Goal: Information Seeking & Learning: Find specific page/section

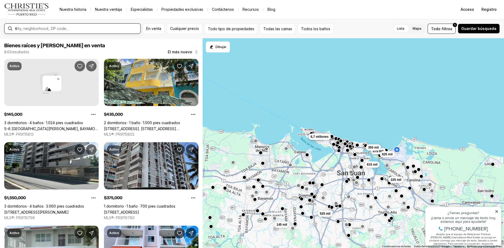
click at [77, 28] on input "text" at bounding box center [76, 28] width 123 height 5
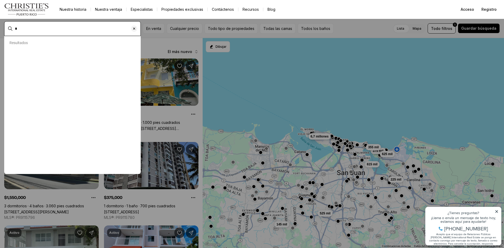
type input "**"
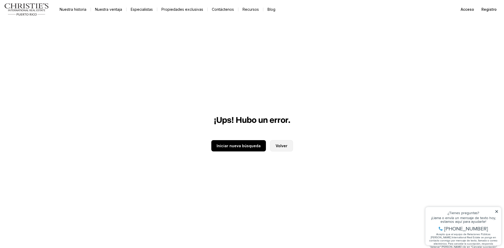
click at [285, 149] on button "Volver" at bounding box center [281, 145] width 23 height 11
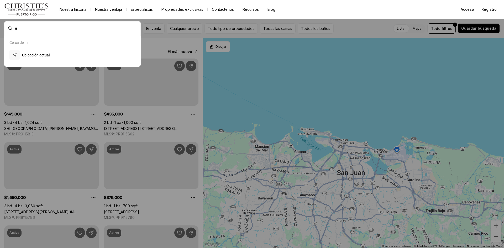
type input "**"
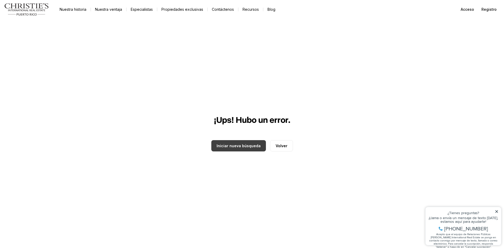
click at [228, 148] on button "Iniciar nueva búsqueda" at bounding box center [238, 145] width 55 height 11
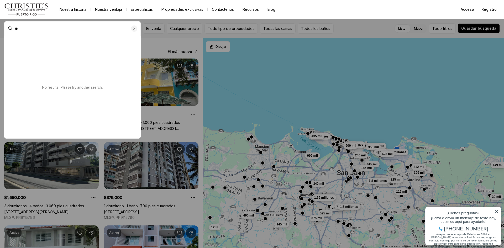
type input "***"
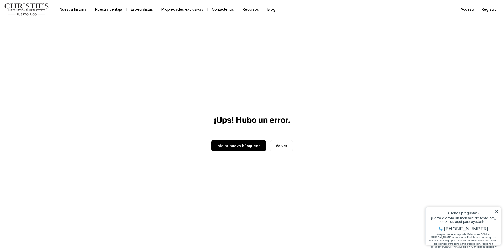
click at [232, 151] on div "¡Ups! Hubo un error. Iniciar nueva búsqueda Volver" at bounding box center [252, 133] width 82 height 229
click at [231, 149] on button "Iniciar nueva búsqueda" at bounding box center [238, 145] width 55 height 11
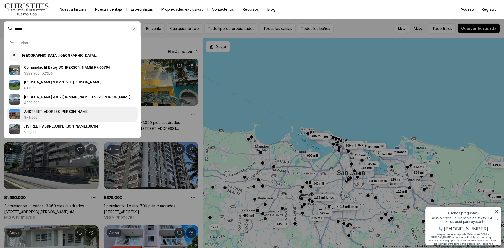
type input "*****"
click at [69, 114] on font "A-7 CALLE 21, SALINAS PR, 00751" at bounding box center [56, 111] width 65 height 4
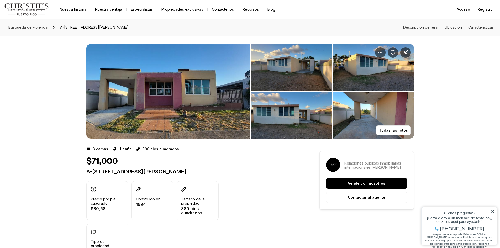
click at [209, 90] on img "Ver galería de imágenes" at bounding box center [167, 91] width 163 height 94
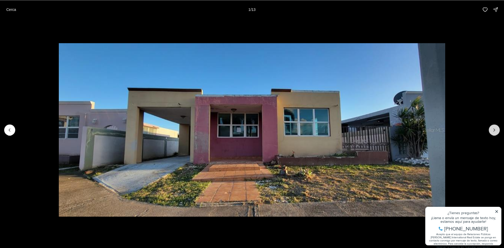
click at [496, 129] on button "Siguiente diapositiva" at bounding box center [493, 129] width 11 height 11
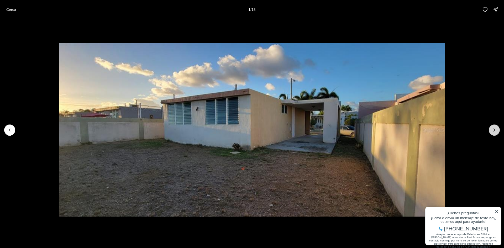
click at [496, 129] on button "Next slide" at bounding box center [493, 129] width 11 height 11
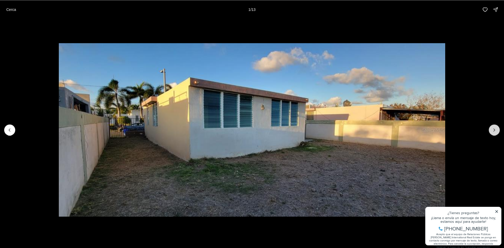
click at [496, 129] on button "Next slide" at bounding box center [493, 129] width 11 height 11
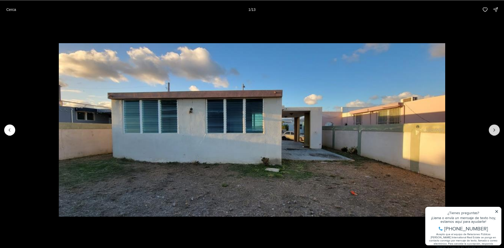
click at [496, 129] on button "Next slide" at bounding box center [493, 129] width 11 height 11
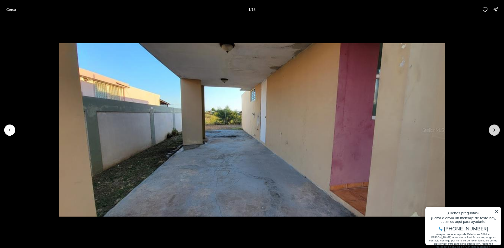
click at [496, 129] on button "Next slide" at bounding box center [493, 129] width 11 height 11
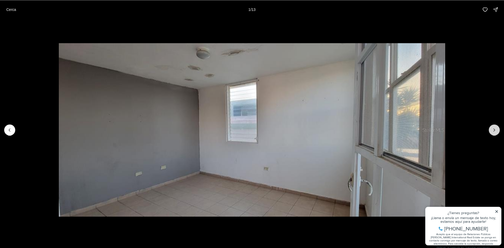
click at [496, 129] on button "Next slide" at bounding box center [493, 129] width 11 height 11
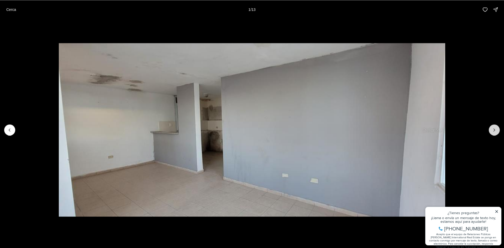
click at [496, 129] on button "Next slide" at bounding box center [493, 129] width 11 height 11
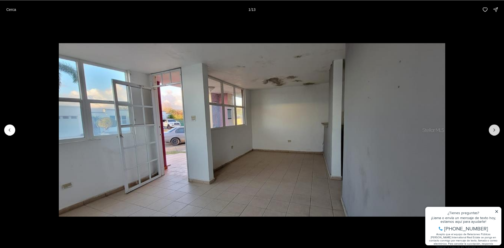
click at [496, 129] on button "Next slide" at bounding box center [493, 129] width 11 height 11
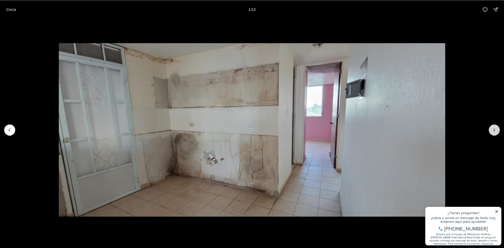
click at [496, 129] on button "Next slide" at bounding box center [493, 129] width 11 height 11
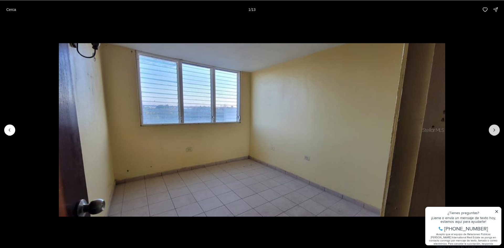
click at [496, 128] on icon "Next slide" at bounding box center [493, 129] width 5 height 5
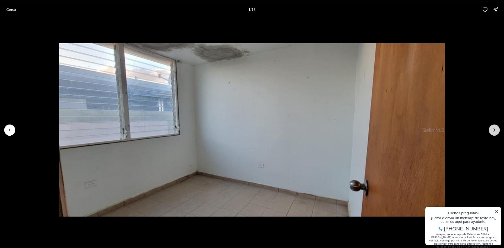
click at [496, 128] on icon "Next slide" at bounding box center [493, 129] width 5 height 5
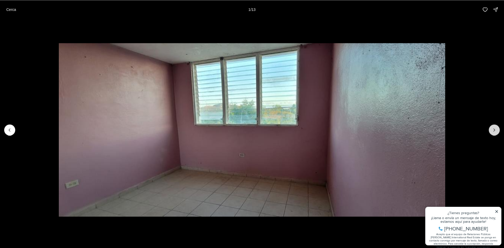
click at [496, 128] on icon "Next slide" at bounding box center [493, 129] width 5 height 5
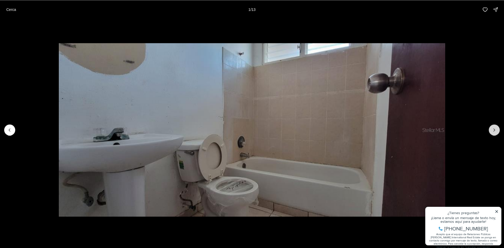
click at [496, 128] on div at bounding box center [493, 129] width 11 height 11
click at [492, 132] on div at bounding box center [493, 129] width 11 height 11
click at [10, 10] on font "Cerca" at bounding box center [11, 9] width 10 height 4
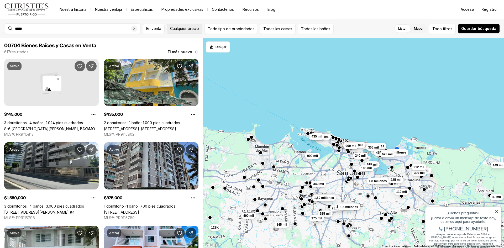
click at [184, 29] on font "Cualquier precio" at bounding box center [184, 28] width 29 height 4
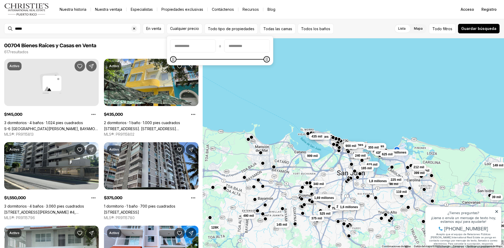
click at [188, 46] on input "precioMín" at bounding box center [192, 46] width 45 height 13
click at [247, 45] on input "precioMáximo" at bounding box center [246, 46] width 45 height 13
type input "********"
click at [264, 93] on div "250 mil 399 mil 98 mil 95 mil 119 mil 185 mil 225 mil 39 mil 160 mil 1,8 millon…" at bounding box center [352, 143] width 301 height 210
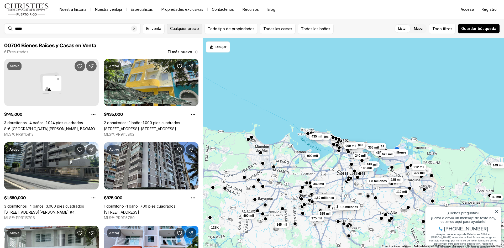
click at [177, 28] on font "Cualquier precio" at bounding box center [184, 28] width 29 height 4
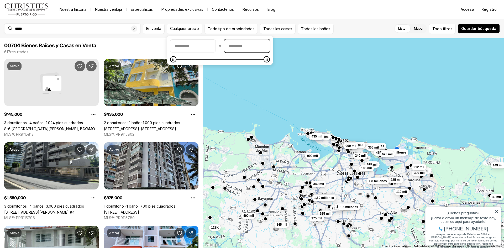
click at [240, 44] on input "precioMáximo" at bounding box center [246, 46] width 45 height 13
type input "********"
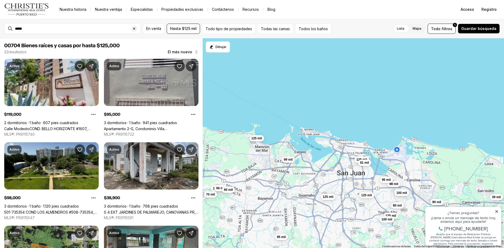
click at [240, 87] on div "125 mil 98 mil 95 mil 100 mil 119 mil 39 mil 90 mil 70 mil 45 mil 115 mil 125 m…" at bounding box center [352, 143] width 301 height 210
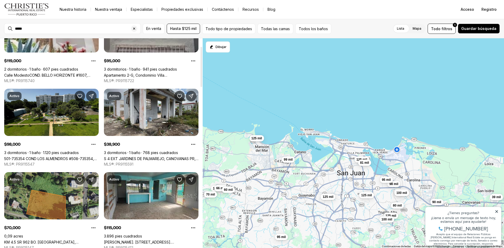
scroll to position [26, 0]
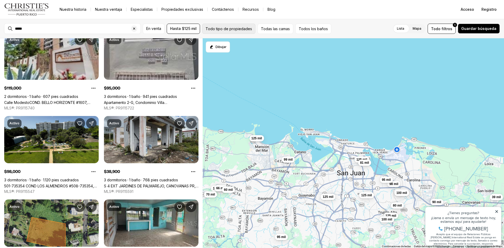
click at [217, 29] on font "Todo tipo de propiedades" at bounding box center [228, 28] width 46 height 4
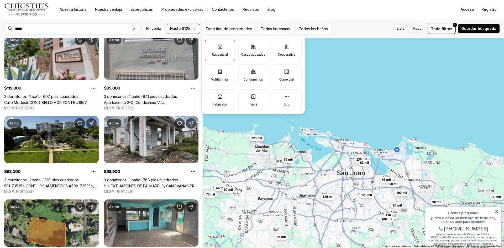
click at [217, 50] on label "Residencial" at bounding box center [220, 51] width 30 height 22
click at [210, 45] on button "Residencial" at bounding box center [207, 42] width 5 height 5
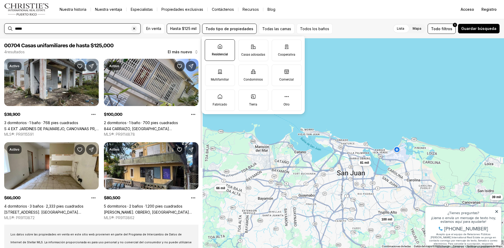
click at [112, 30] on input "*****" at bounding box center [76, 28] width 123 height 5
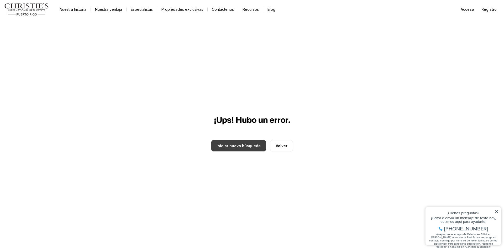
click at [240, 148] on button "Iniciar nueva búsqueda" at bounding box center [238, 145] width 55 height 11
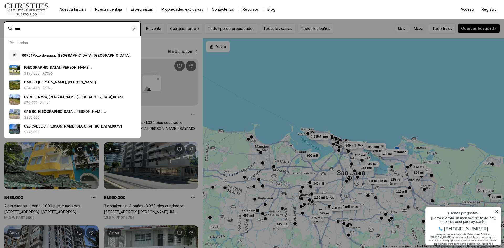
type input "***"
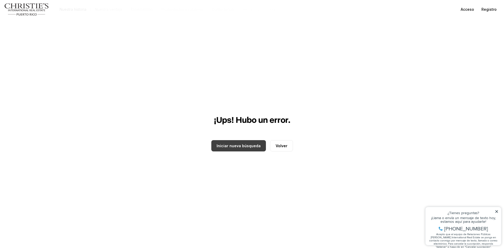
click at [242, 148] on button "Iniciar nueva búsqueda" at bounding box center [238, 145] width 55 height 11
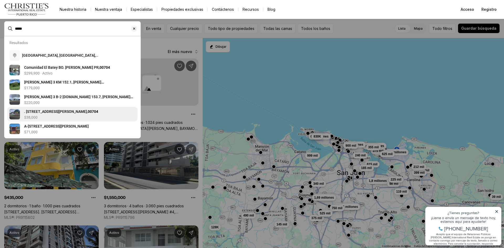
type input "*****"
click at [77, 115] on div ". [STREET_ADDRESS][PERSON_NAME] $38,000" at bounding box center [79, 114] width 111 height 10
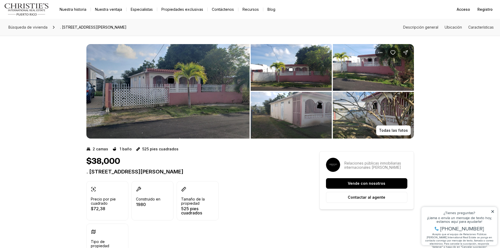
click at [178, 95] on img "Ver galería de imágenes" at bounding box center [167, 91] width 163 height 94
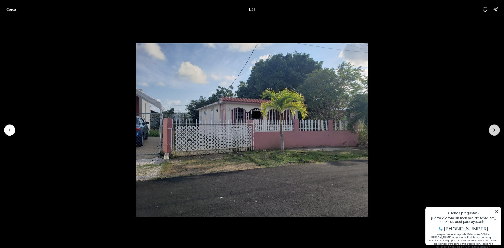
click at [491, 130] on icon "Siguiente diapositiva" at bounding box center [493, 129] width 5 height 5
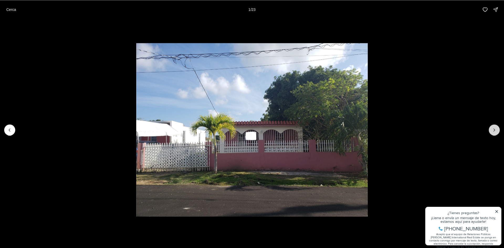
click at [491, 130] on icon "Next slide" at bounding box center [493, 129] width 5 height 5
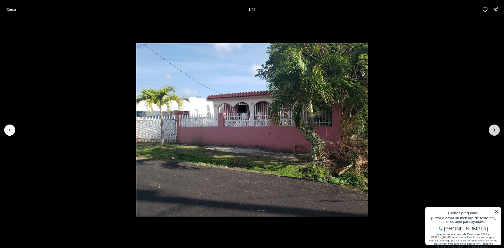
click at [491, 130] on icon "Next slide" at bounding box center [493, 129] width 5 height 5
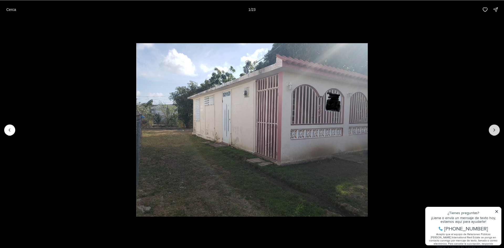
click at [491, 130] on icon "Next slide" at bounding box center [493, 129] width 5 height 5
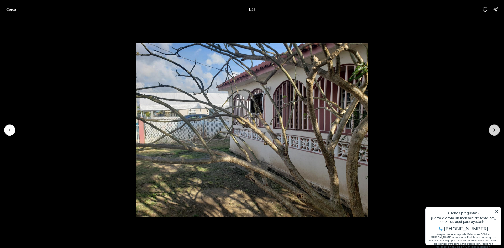
click at [491, 130] on icon "Next slide" at bounding box center [493, 129] width 5 height 5
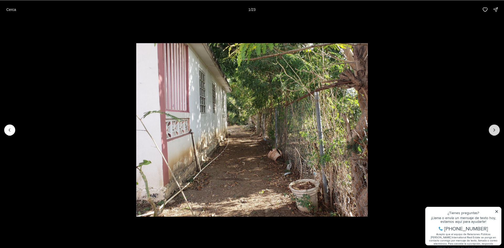
click at [491, 130] on icon "Next slide" at bounding box center [493, 129] width 5 height 5
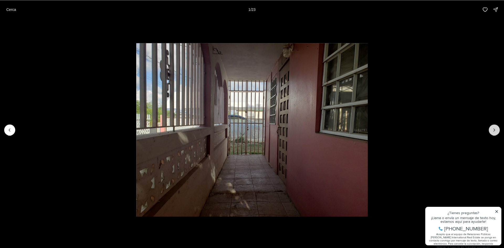
click at [491, 130] on icon "Next slide" at bounding box center [493, 129] width 5 height 5
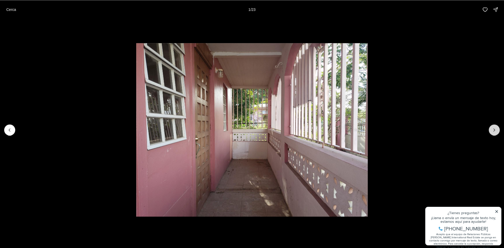
click at [491, 130] on icon "Next slide" at bounding box center [493, 129] width 5 height 5
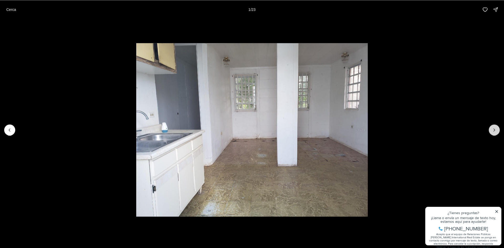
click at [496, 129] on icon "Next slide" at bounding box center [493, 129] width 5 height 5
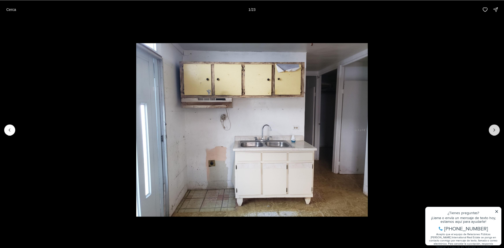
click at [496, 129] on icon "Next slide" at bounding box center [493, 129] width 5 height 5
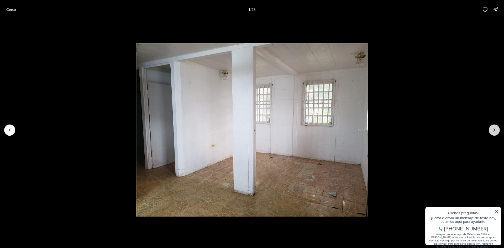
click at [496, 129] on icon "Next slide" at bounding box center [493, 129] width 5 height 5
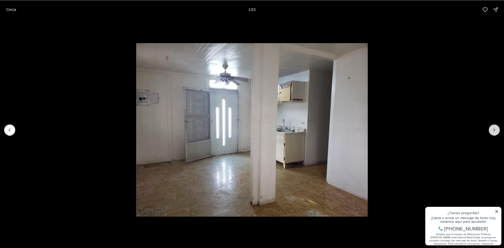
click at [496, 129] on icon "Next slide" at bounding box center [493, 129] width 5 height 5
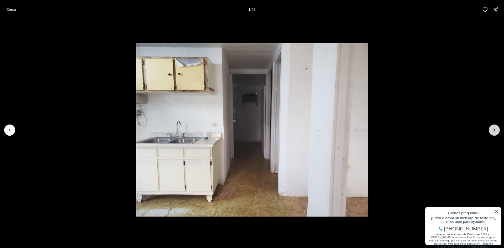
click at [496, 129] on icon "Next slide" at bounding box center [493, 129] width 5 height 5
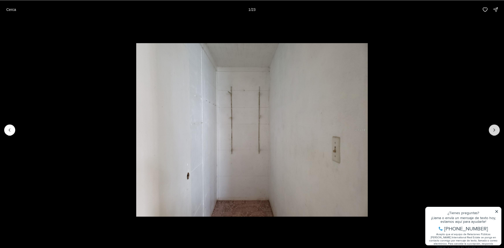
click at [496, 129] on icon "Next slide" at bounding box center [493, 129] width 5 height 5
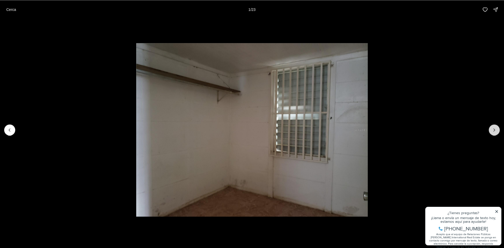
click at [496, 129] on icon "Next slide" at bounding box center [493, 129] width 5 height 5
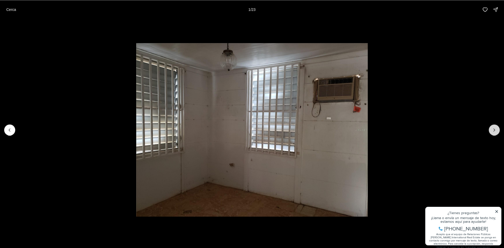
click at [496, 129] on icon "Next slide" at bounding box center [493, 129] width 5 height 5
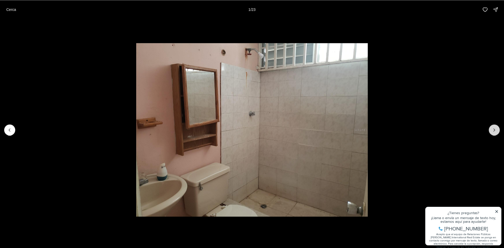
click at [496, 129] on icon "Next slide" at bounding box center [493, 129] width 5 height 5
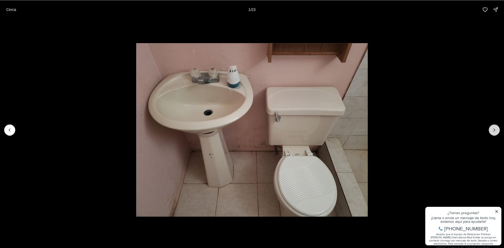
click at [496, 129] on icon "Next slide" at bounding box center [493, 129] width 5 height 5
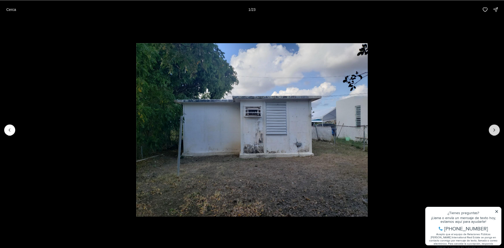
click at [496, 129] on icon "Next slide" at bounding box center [493, 129] width 5 height 5
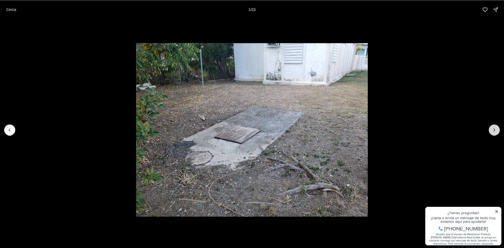
click at [496, 129] on icon "Next slide" at bounding box center [493, 129] width 5 height 5
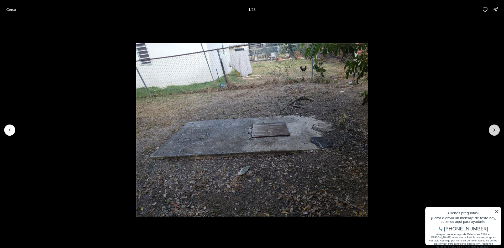
click at [496, 129] on icon "Next slide" at bounding box center [493, 129] width 5 height 5
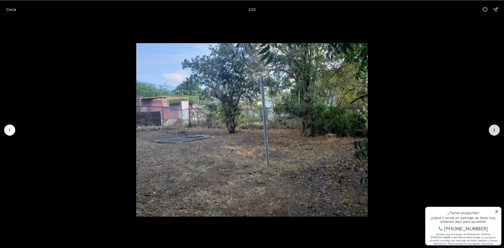
click at [496, 129] on icon "Next slide" at bounding box center [493, 129] width 5 height 5
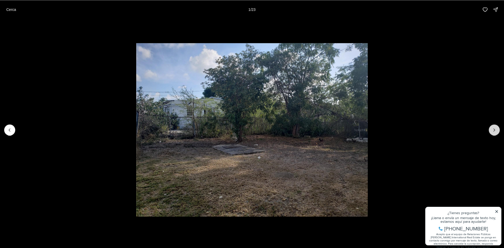
click at [496, 129] on div at bounding box center [493, 129] width 11 height 11
click at [492, 129] on div at bounding box center [493, 129] width 11 height 11
click at [8, 12] on font "Cerca" at bounding box center [11, 9] width 10 height 4
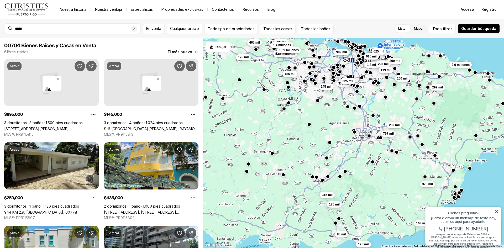
click at [301, 217] on div "299 mil 999 mil 797 mil 259 mil 175 mil 163 mil 375 mil 130 mil 2,9 millones 31…" at bounding box center [352, 143] width 301 height 210
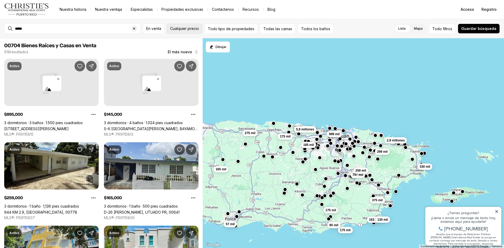
click at [185, 31] on button "Cualquier precio" at bounding box center [185, 29] width 36 height 10
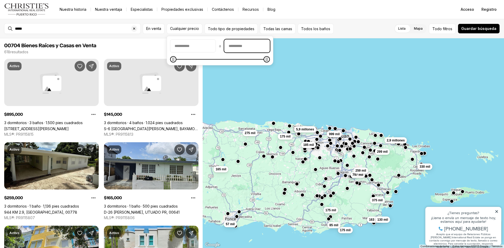
click at [237, 44] on input "precioMáximo" at bounding box center [246, 46] width 45 height 13
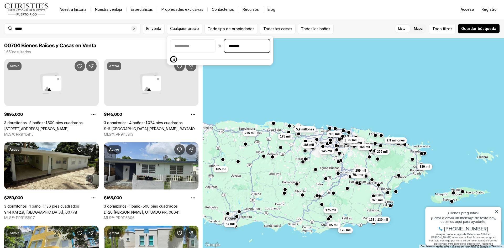
type input "********"
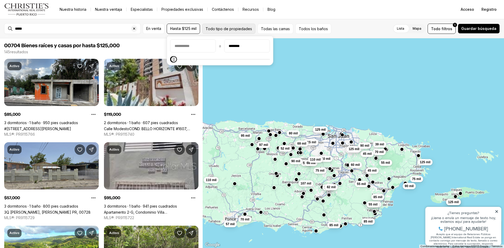
click at [225, 31] on button "Todo tipo de propiedades" at bounding box center [228, 29] width 53 height 10
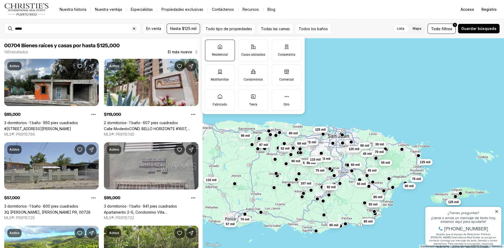
click at [221, 48] on icon at bounding box center [219, 46] width 5 height 5
click at [210, 45] on button "Residencial" at bounding box center [207, 42] width 5 height 5
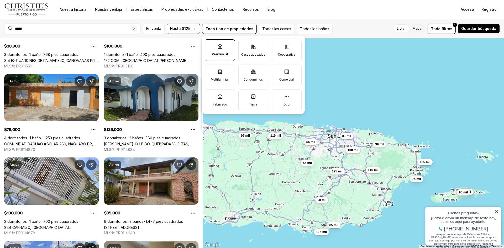
scroll to position [157, 0]
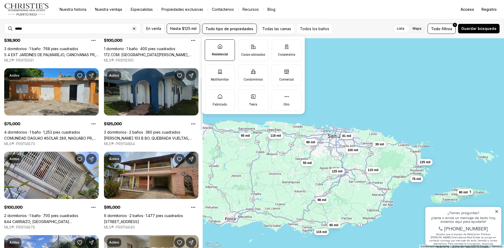
click at [166, 136] on link "Luis M Cintrón 103 B BO. QUEBRADA VUELTAS, FAJARDO PR, 00738" at bounding box center [151, 138] width 94 height 4
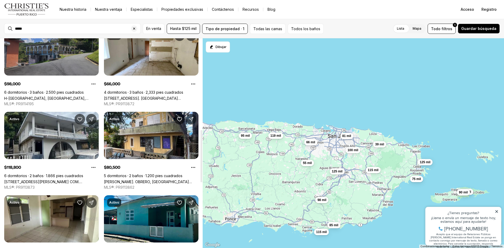
scroll to position [367, 0]
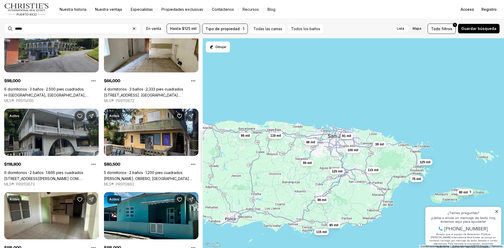
click at [52, 176] on link "[STREET_ADDRESS][PERSON_NAME] COM. [GEOGRAPHIC_DATA][PERSON_NAME][GEOGRAPHIC_DA…" at bounding box center [51, 178] width 94 height 4
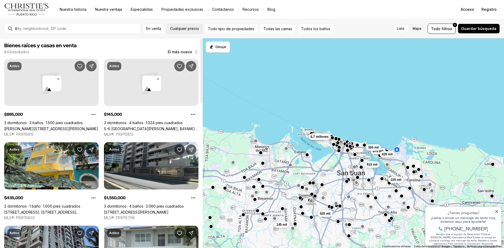
click at [178, 29] on font "Cualquier precio" at bounding box center [184, 28] width 29 height 4
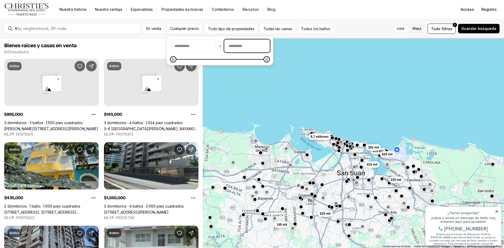
click at [239, 47] on input "precioMáximo" at bounding box center [246, 46] width 45 height 13
click at [170, 61] on span "Máximo" at bounding box center [173, 59] width 6 height 6
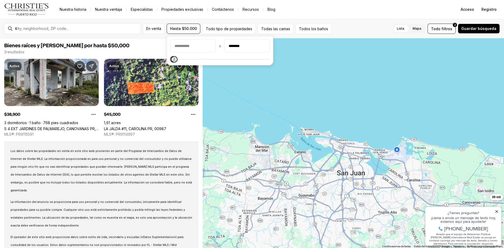
type input "********"
click at [172, 59] on icon "Máximo" at bounding box center [174, 59] width 4 height 4
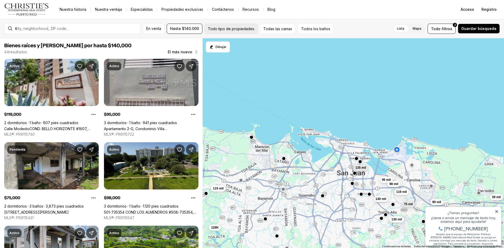
click at [226, 30] on font "Todo tipo de propiedades" at bounding box center [231, 28] width 46 height 4
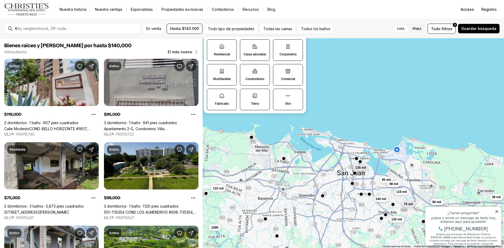
click at [223, 47] on icon at bounding box center [221, 46] width 5 height 5
click at [212, 45] on button "Residencial" at bounding box center [209, 42] width 5 height 5
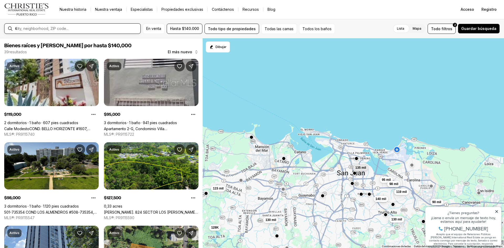
click at [98, 27] on input "text" at bounding box center [76, 28] width 123 height 5
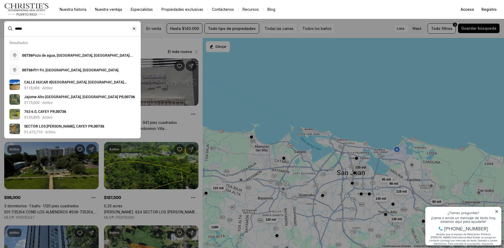
type input "*****"
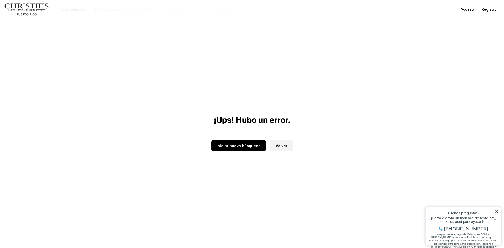
click at [282, 151] on button "Volver" at bounding box center [281, 145] width 23 height 11
